Goal: Find specific page/section: Find specific page/section

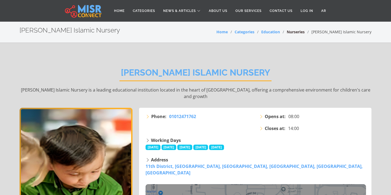
click at [304, 31] on link "Nurseries" at bounding box center [295, 31] width 18 height 5
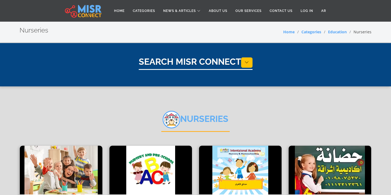
select select "*********"
select select "**********"
click at [363, 33] on li "Nurseries" at bounding box center [358, 32] width 25 height 6
